Goal: Task Accomplishment & Management: Manage account settings

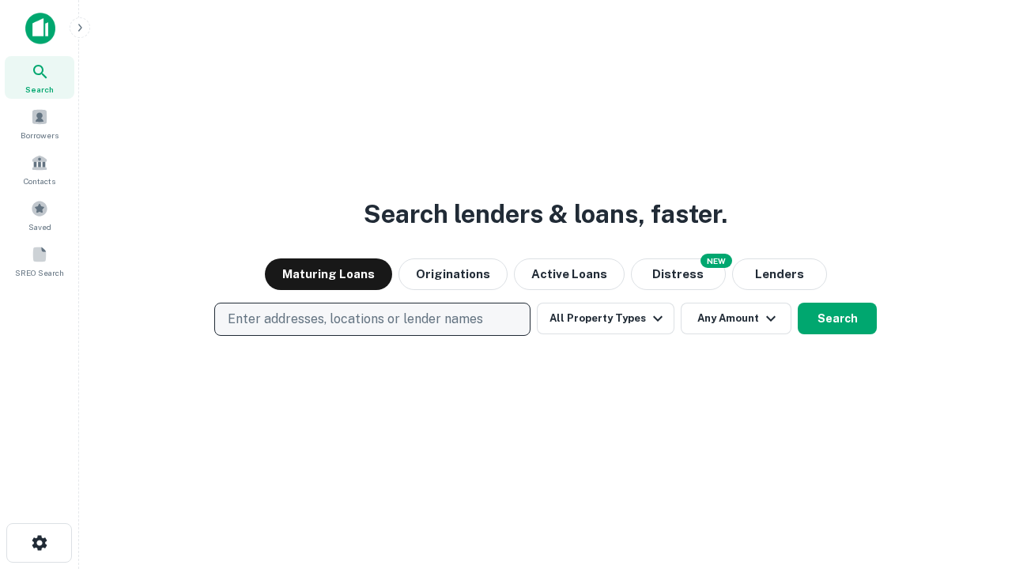
click at [372, 319] on p "Enter addresses, locations or lender names" at bounding box center [355, 319] width 255 height 19
type input "**********"
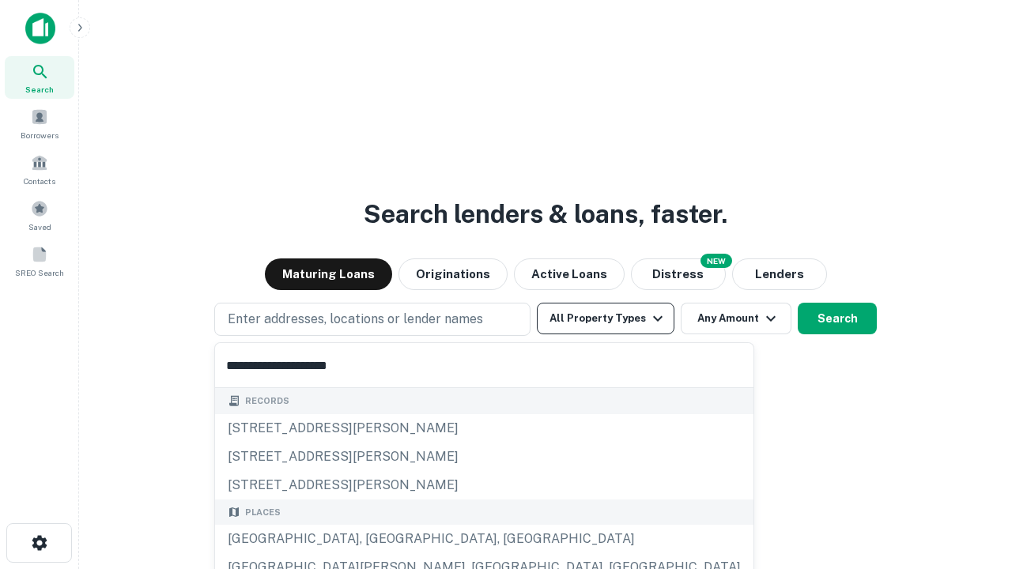
click at [378, 539] on div "[GEOGRAPHIC_DATA], [GEOGRAPHIC_DATA], [GEOGRAPHIC_DATA]" at bounding box center [484, 539] width 538 height 28
click at [606, 319] on button "All Property Types" at bounding box center [606, 319] width 138 height 32
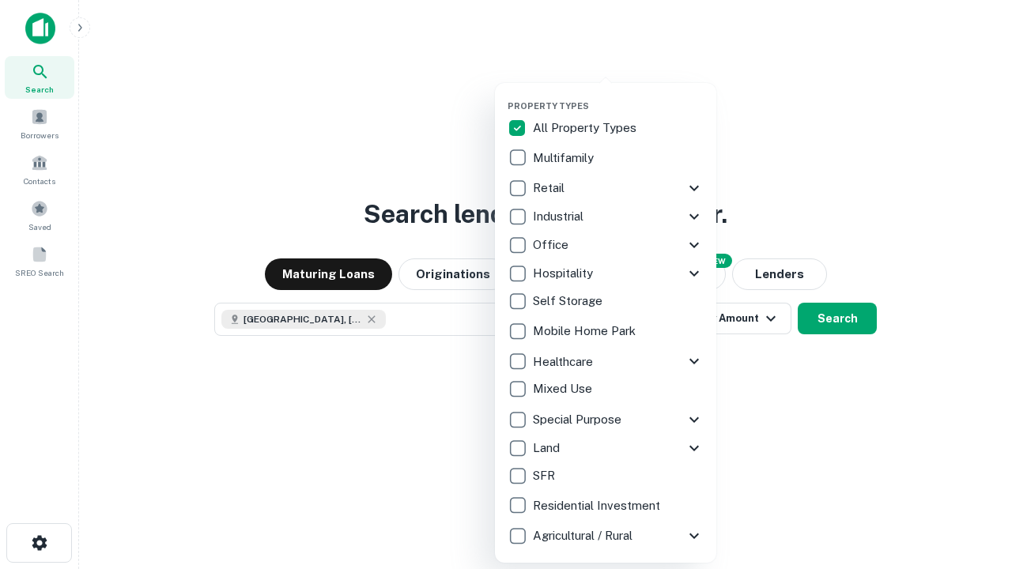
click at [618, 96] on button "button" at bounding box center [618, 96] width 221 height 1
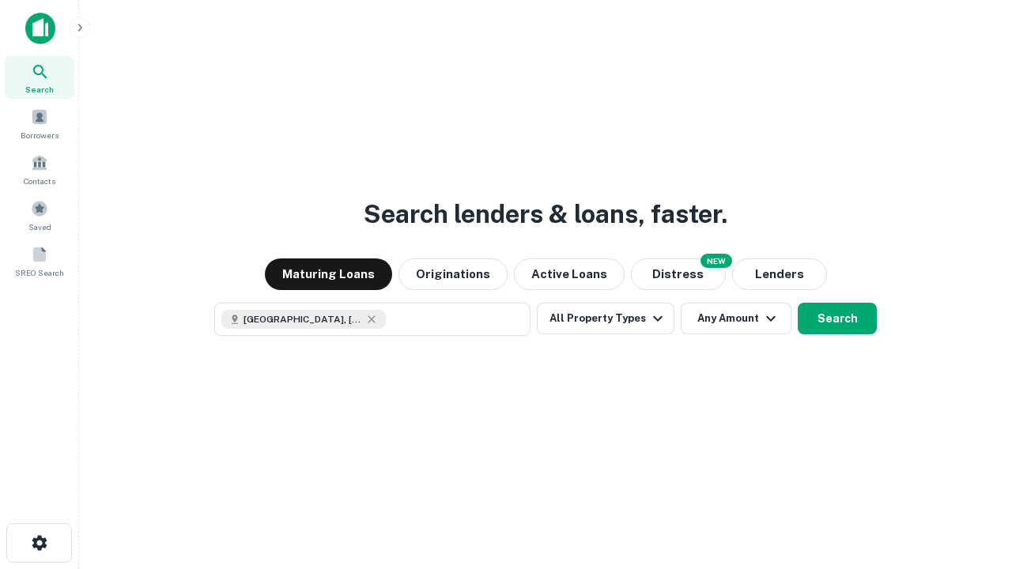
scroll to position [25, 0]
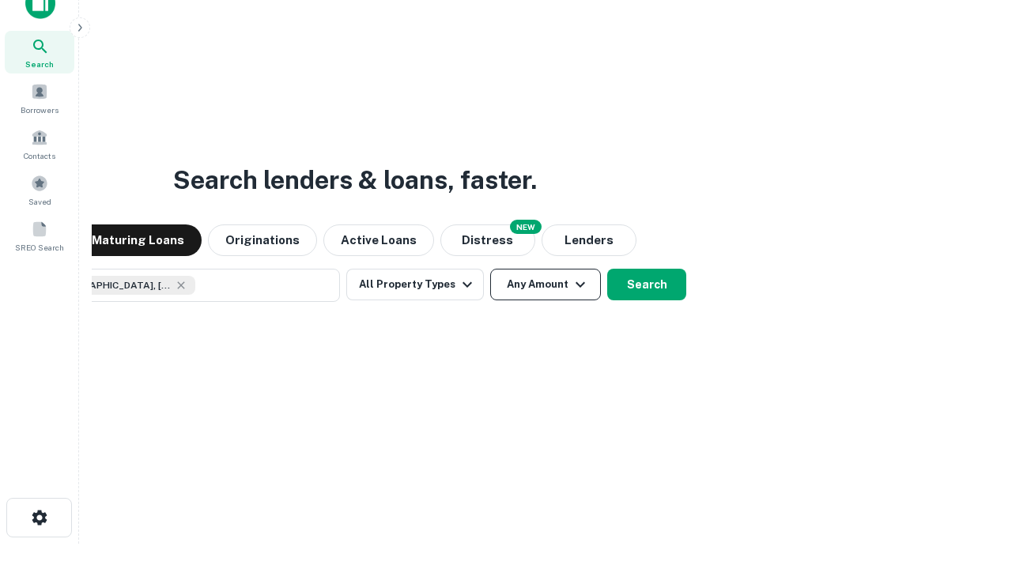
click at [490, 269] on button "Any Amount" at bounding box center [545, 285] width 111 height 32
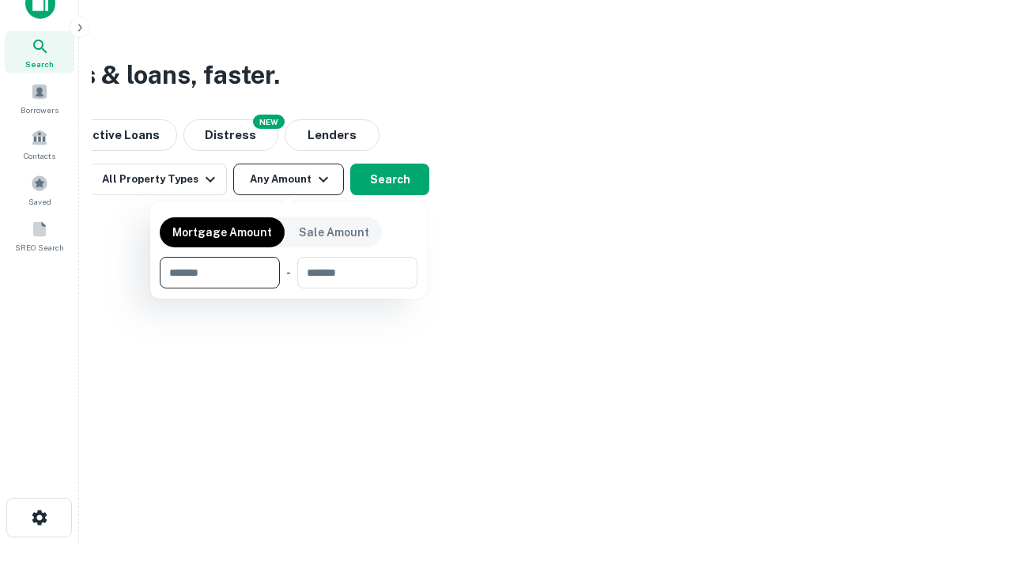
type input "*******"
click at [289, 289] on button "button" at bounding box center [289, 289] width 258 height 1
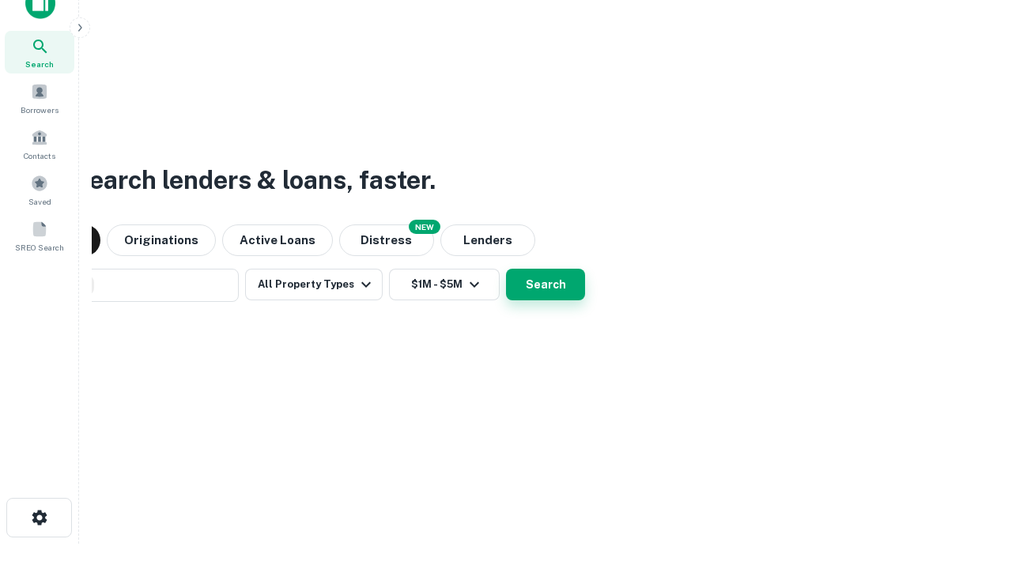
click at [506, 269] on button "Search" at bounding box center [545, 285] width 79 height 32
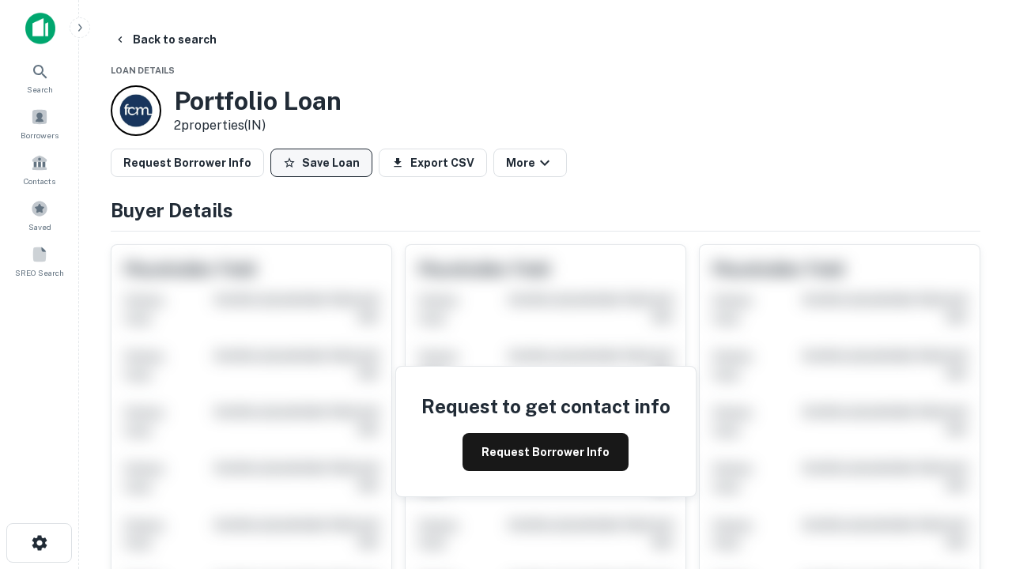
click at [321, 163] on button "Save Loan" at bounding box center [321, 163] width 102 height 28
click at [325, 163] on button "Loan Saved" at bounding box center [324, 163] width 109 height 28
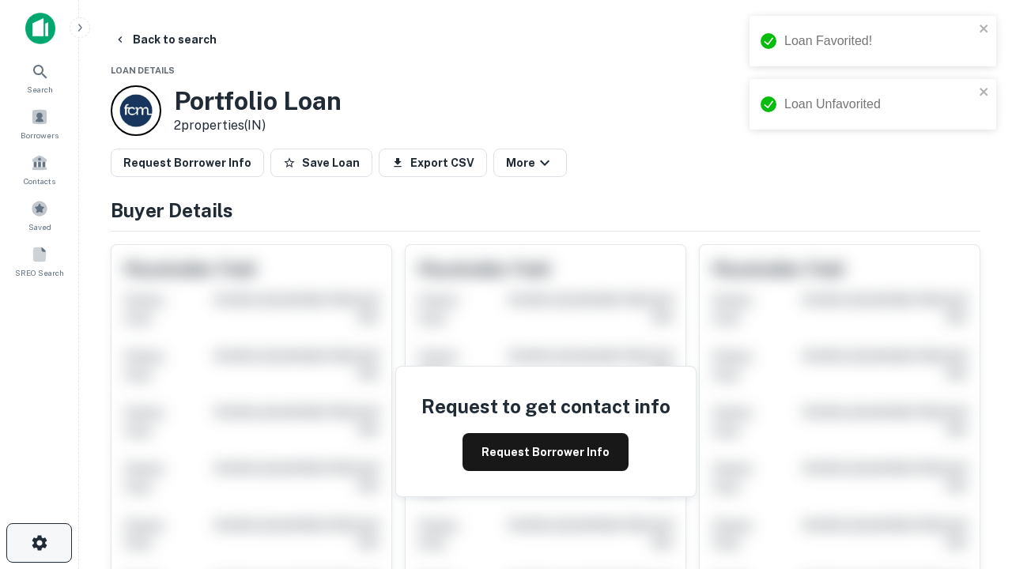
click at [39, 543] on icon "button" at bounding box center [39, 543] width 19 height 19
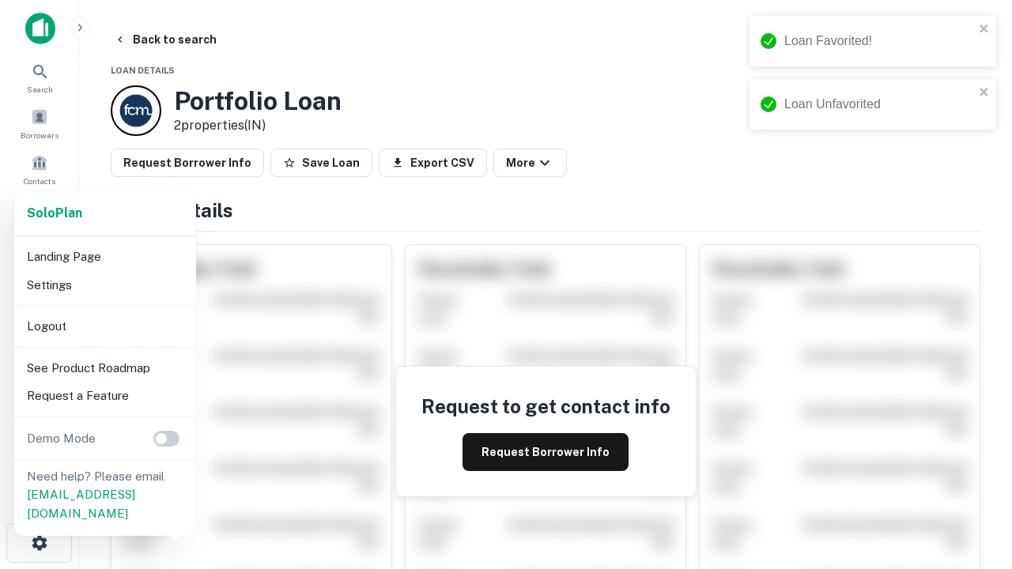
click at [104, 326] on li "Logout" at bounding box center [105, 326] width 169 height 28
